Goal: Information Seeking & Learning: Learn about a topic

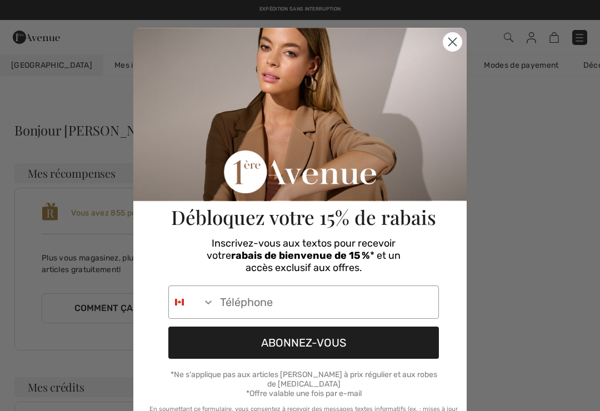
click at [451, 37] on circle "Close dialog" at bounding box center [452, 42] width 18 height 18
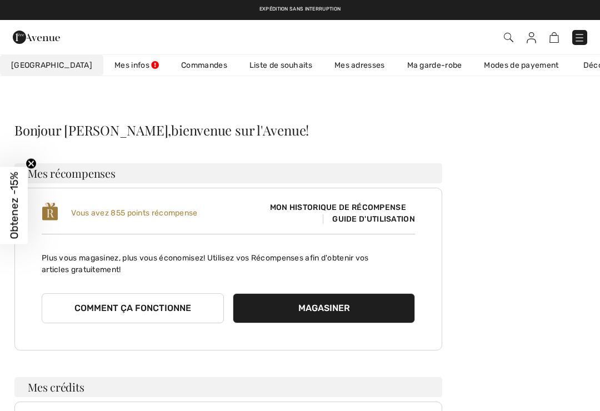
click at [580, 39] on img at bounding box center [579, 37] width 11 height 11
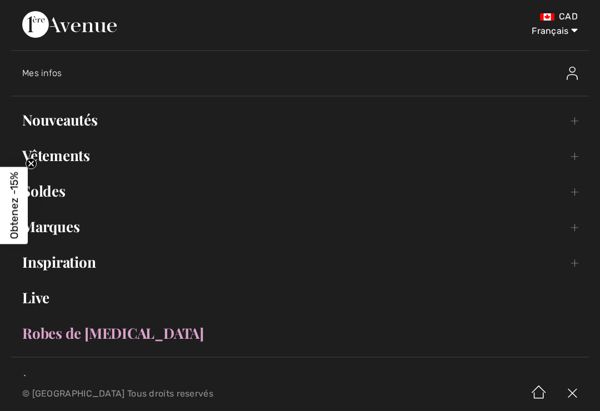
scroll to position [30, 0]
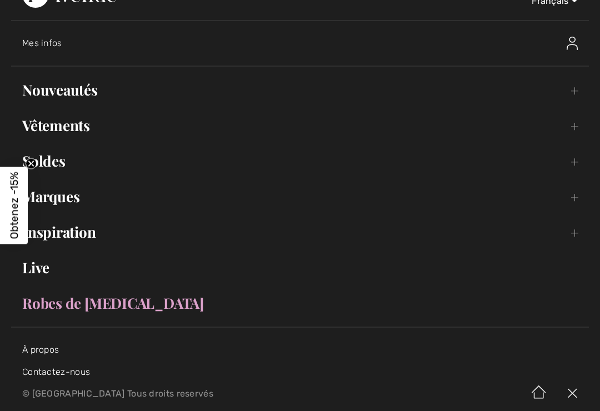
click at [33, 96] on link "Nouveautés Toggle submenu" at bounding box center [300, 90] width 578 height 24
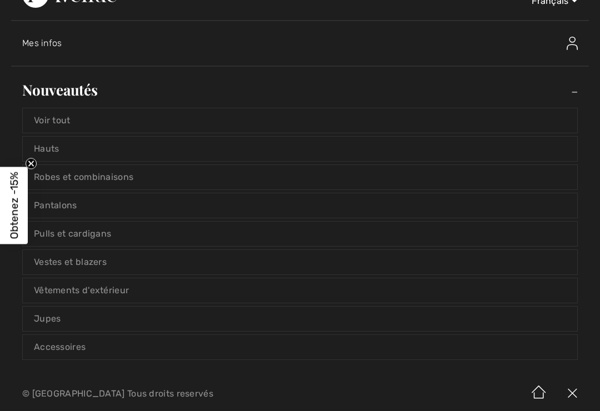
click at [38, 124] on link "Voir tout" at bounding box center [300, 120] width 554 height 24
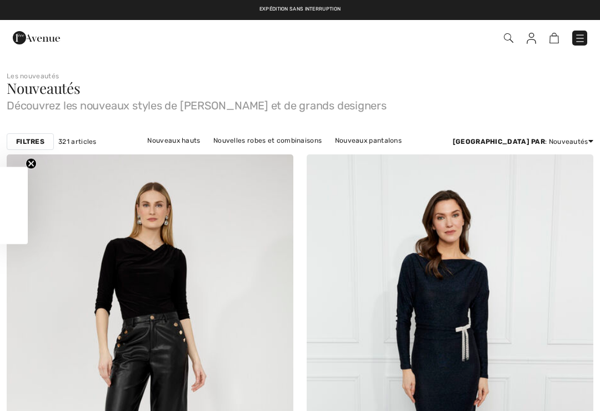
checkbox input "true"
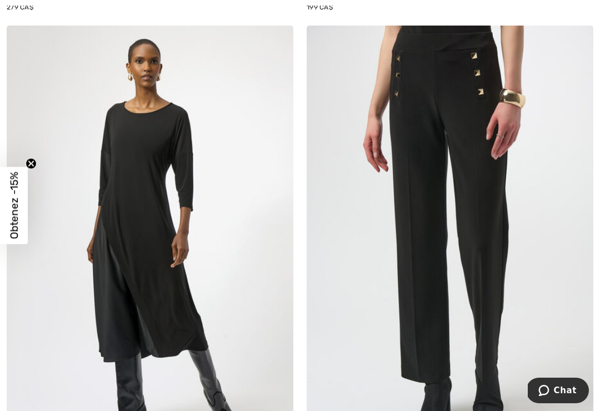
scroll to position [3579, 0]
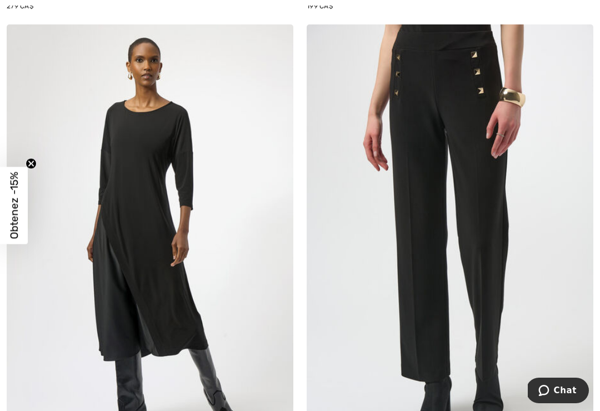
click at [95, 324] on img at bounding box center [150, 239] width 287 height 430
click at [92, 299] on img at bounding box center [150, 239] width 287 height 430
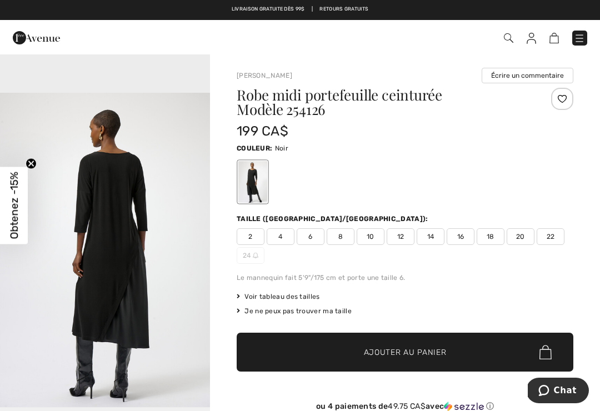
scroll to position [969, 0]
click at [34, 333] on img "3 / 4" at bounding box center [105, 250] width 210 height 314
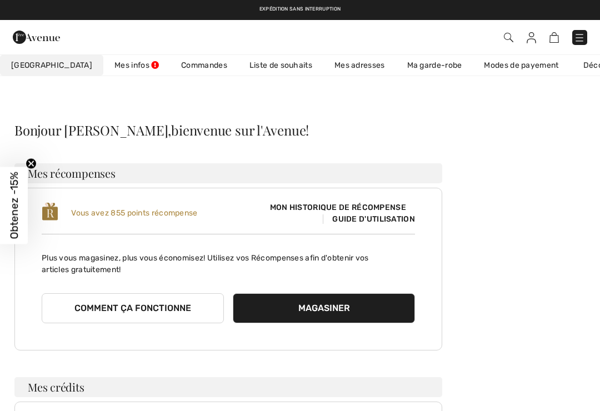
click at [579, 32] on img at bounding box center [579, 37] width 11 height 11
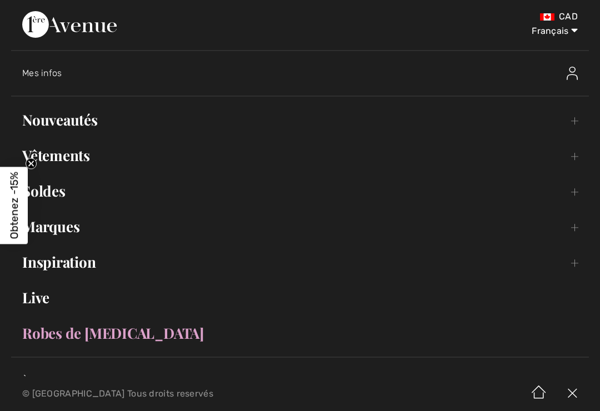
click at [44, 120] on link "Nouveautés Toggle submenu" at bounding box center [300, 120] width 578 height 24
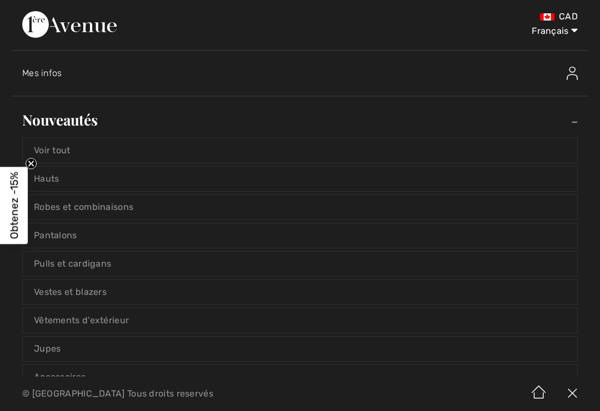
click at [58, 155] on link "Voir tout" at bounding box center [300, 150] width 554 height 24
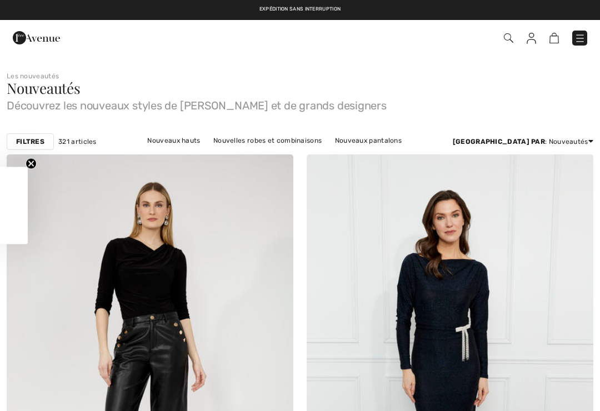
checkbox input "true"
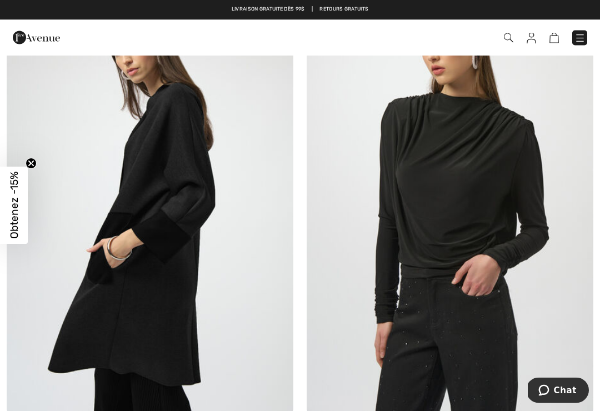
scroll to position [4091, 0]
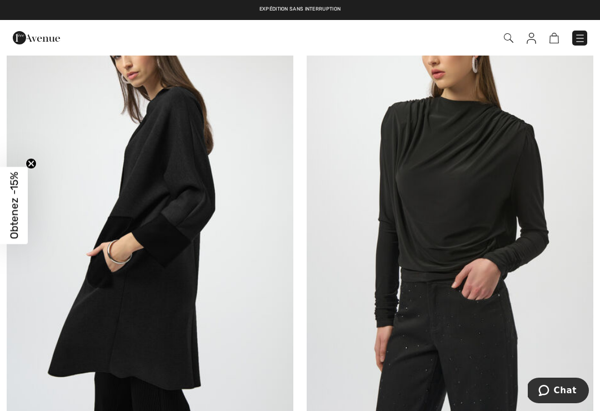
click at [87, 288] on img at bounding box center [150, 201] width 287 height 430
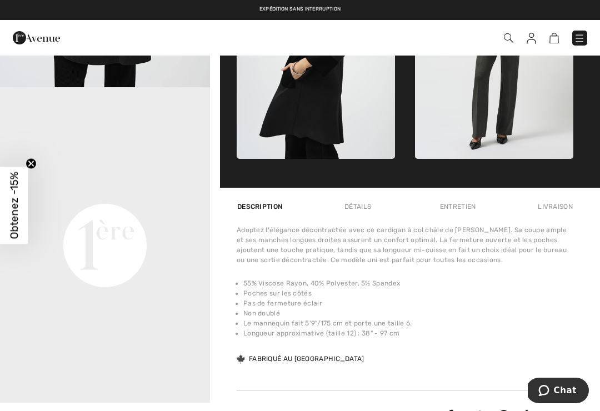
scroll to position [596, 0]
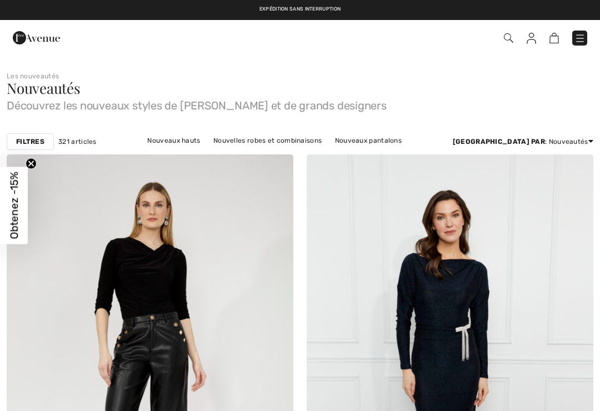
checkbox input "true"
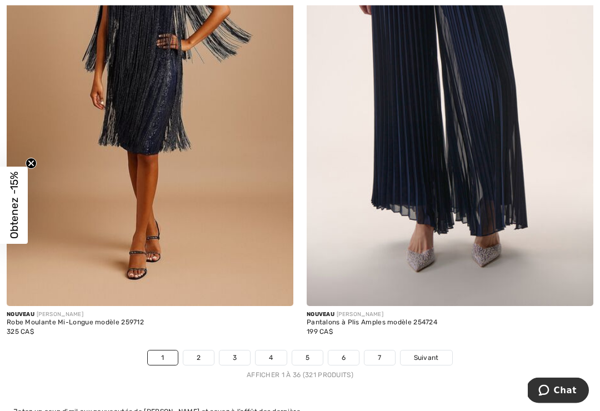
scroll to position [8737, 0]
click at [196, 350] on link "2" at bounding box center [198, 357] width 31 height 14
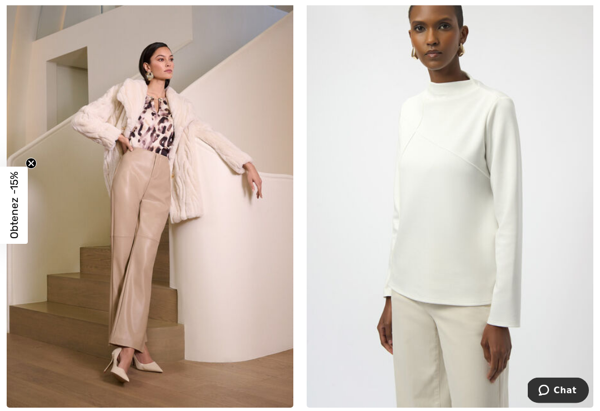
scroll to position [177, 0]
click at [478, 169] on img at bounding box center [450, 193] width 287 height 430
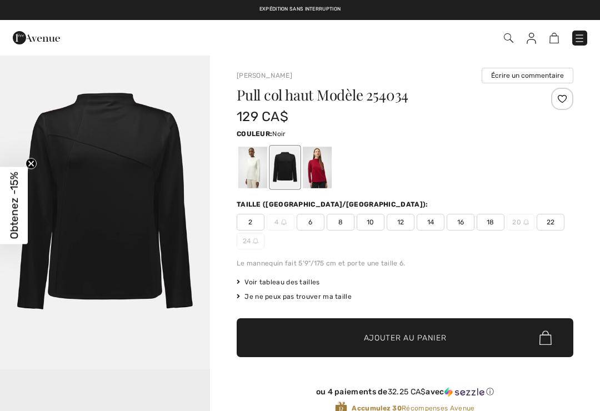
checkbox input "true"
click at [251, 168] on div at bounding box center [252, 168] width 29 height 42
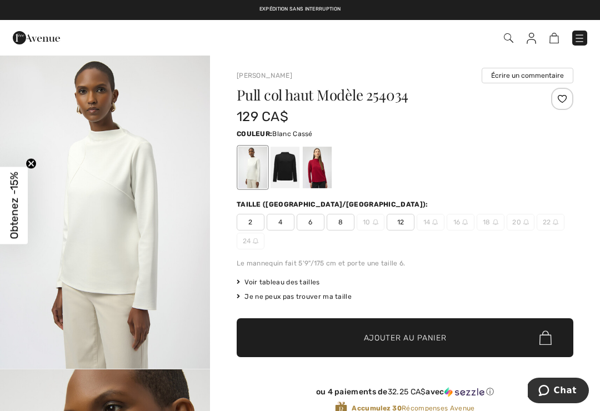
click at [282, 166] on div at bounding box center [285, 168] width 29 height 42
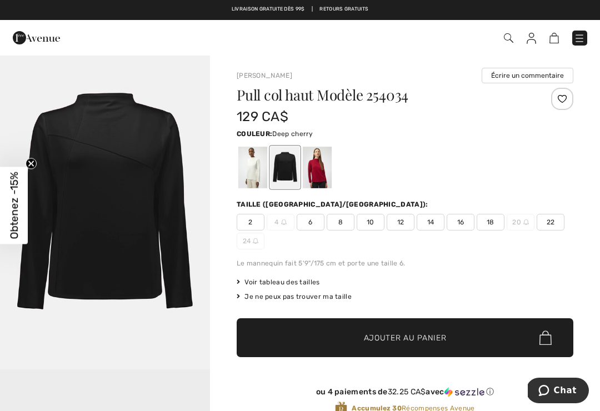
click at [310, 167] on div at bounding box center [317, 168] width 29 height 42
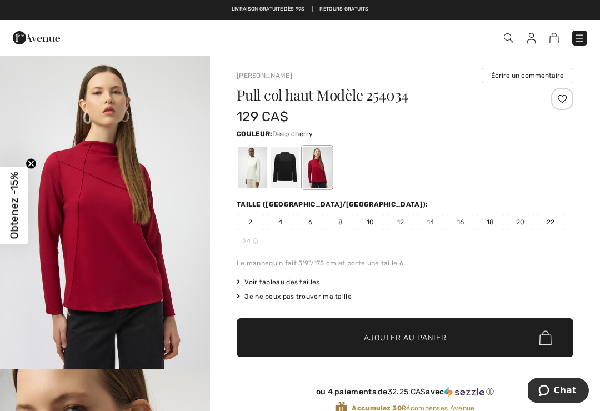
click at [549, 168] on div at bounding box center [405, 167] width 337 height 46
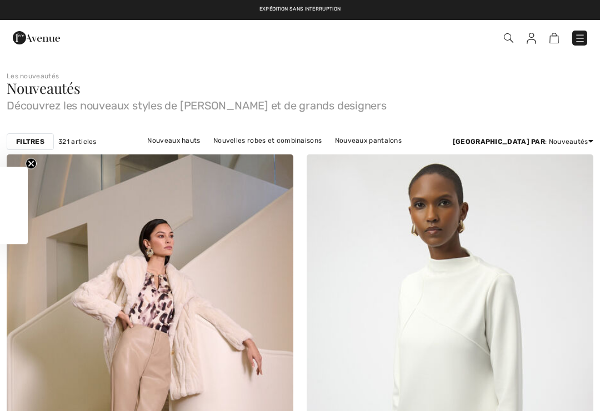
checkbox input "true"
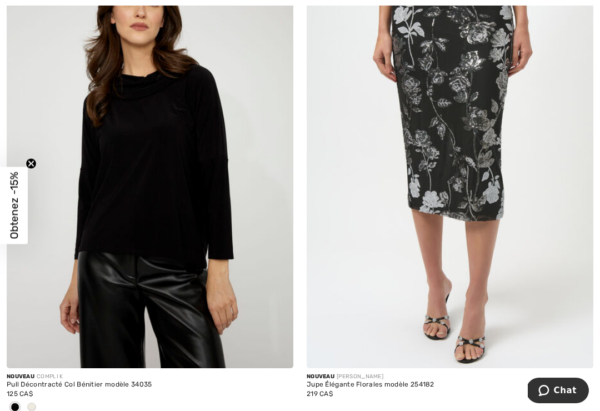
scroll to position [1678, 0]
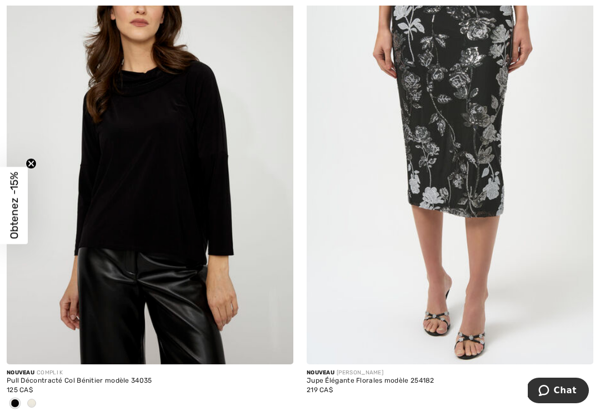
click at [32, 396] on div at bounding box center [31, 404] width 17 height 18
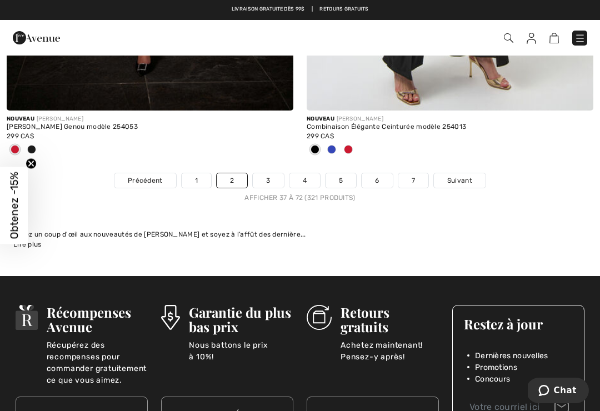
scroll to position [8907, 0]
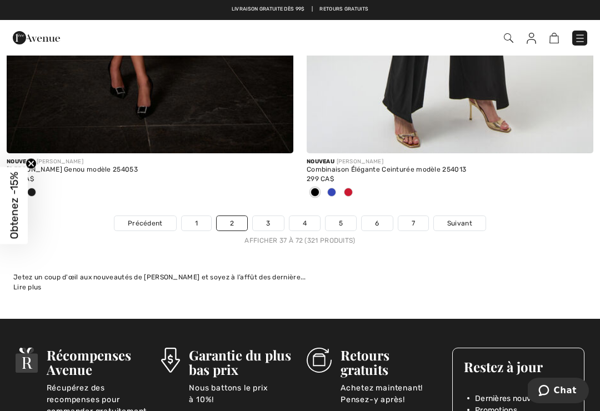
click at [264, 216] on link "3" at bounding box center [268, 223] width 31 height 14
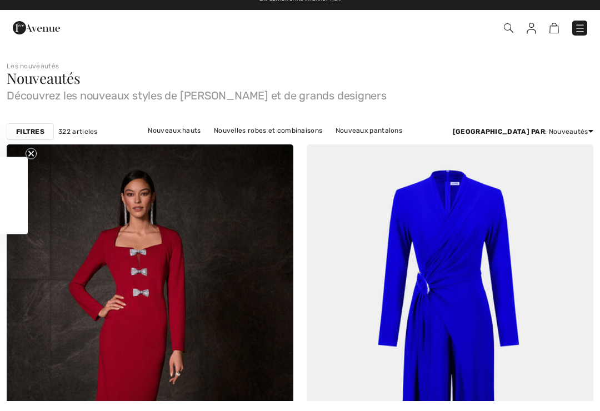
checkbox input "true"
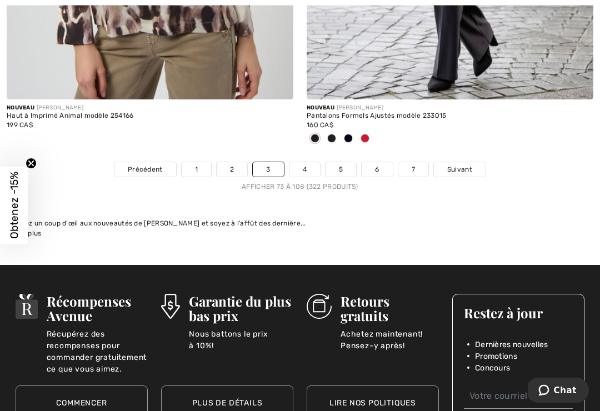
scroll to position [8866, 0]
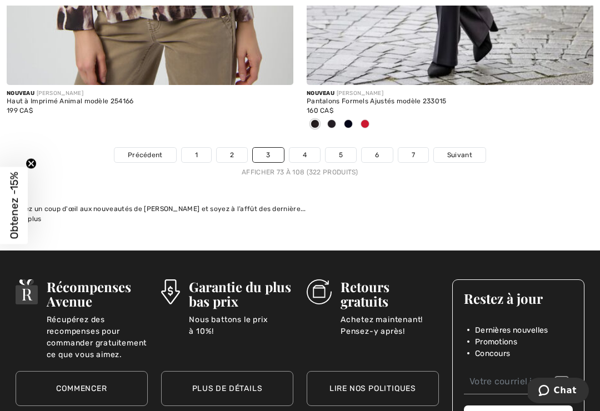
click at [305, 148] on link "4" at bounding box center [304, 155] width 31 height 14
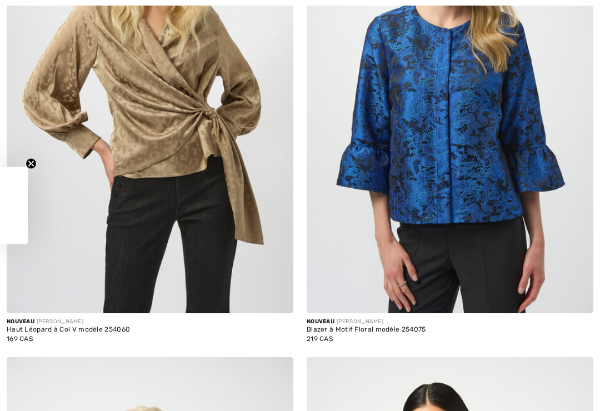
checkbox input "true"
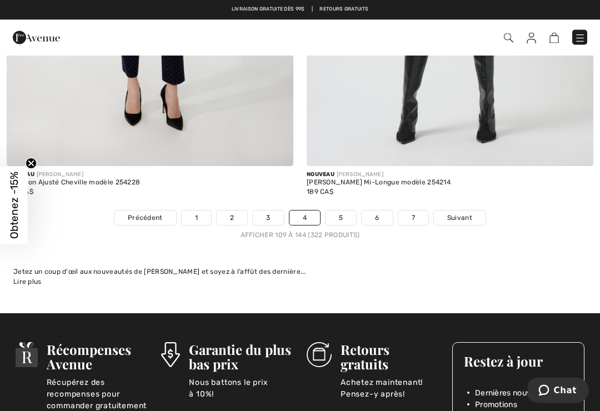
scroll to position [8719, 0]
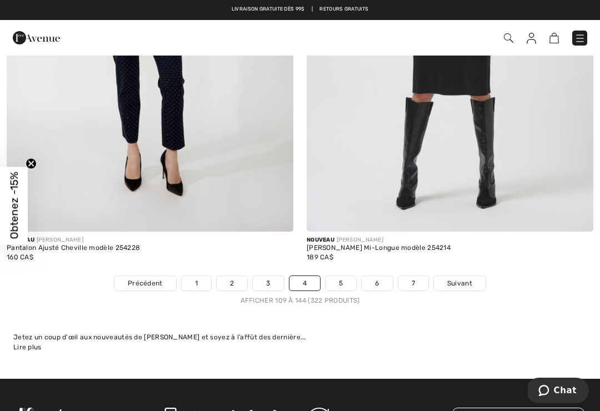
click at [341, 276] on link "5" at bounding box center [341, 283] width 31 height 14
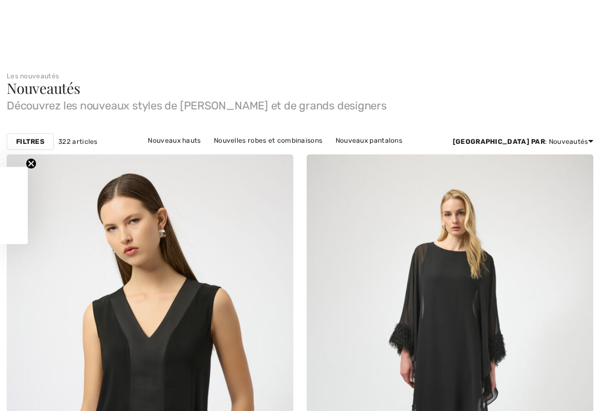
checkbox input "true"
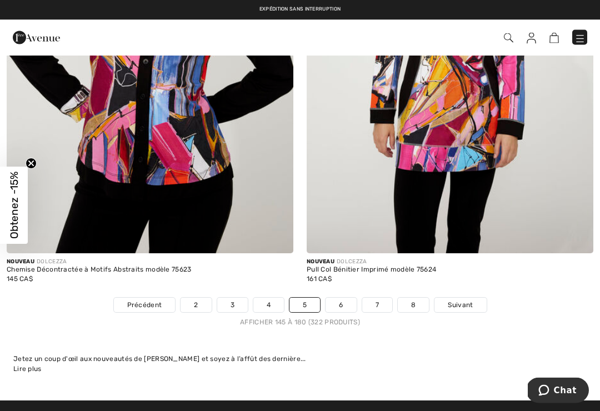
scroll to position [8600, 0]
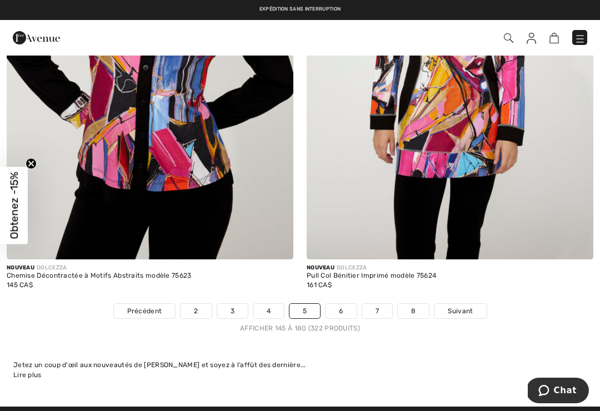
click at [340, 304] on link "6" at bounding box center [341, 311] width 31 height 14
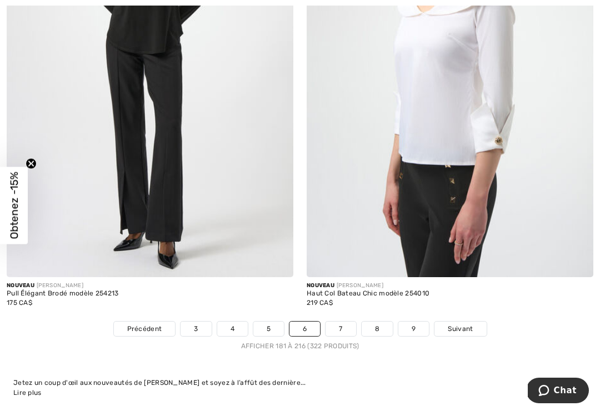
scroll to position [8641, 0]
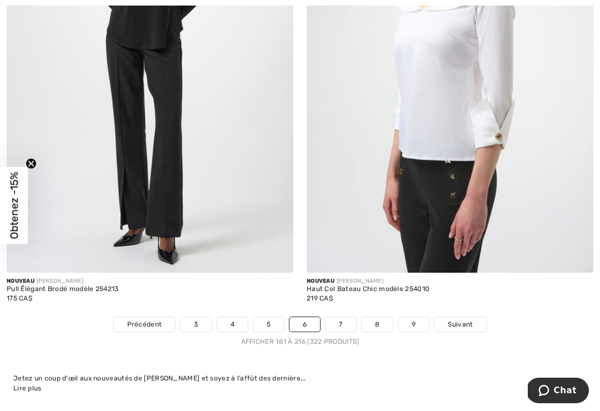
click at [456, 319] on span "Suivant" at bounding box center [460, 324] width 25 height 10
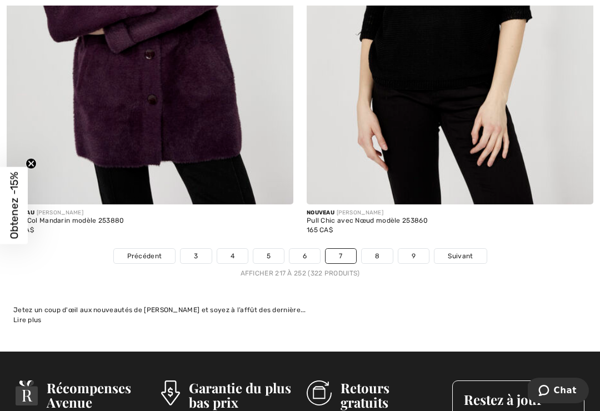
scroll to position [8844, 0]
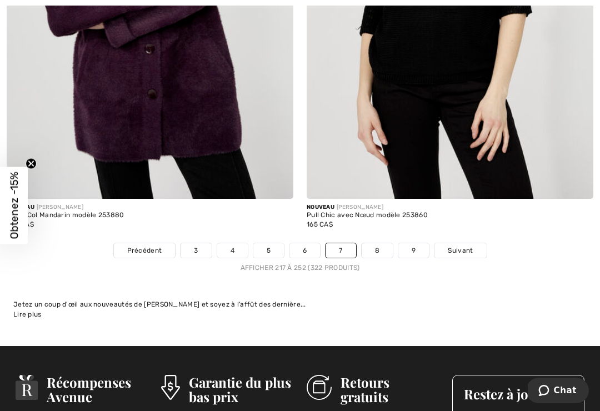
click at [455, 247] on span "Suivant" at bounding box center [460, 251] width 25 height 10
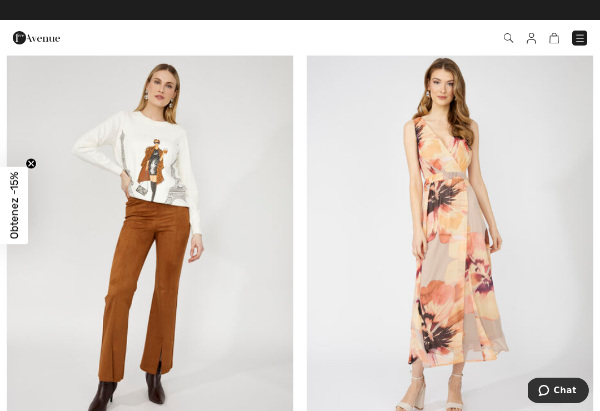
scroll to position [4069, 0]
